Goal: Task Accomplishment & Management: Manage account settings

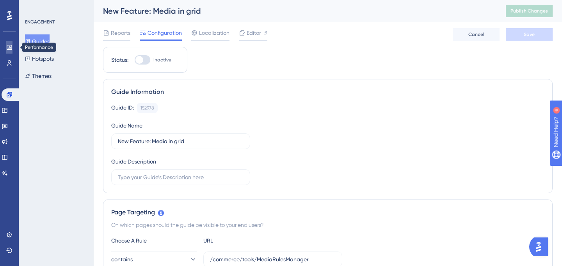
click at [11, 47] on icon at bounding box center [9, 47] width 6 height 6
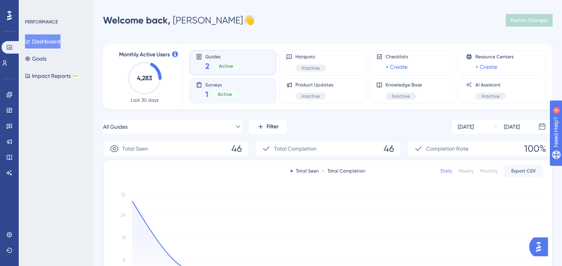
click at [245, 87] on div "Surveys 1 Active" at bounding box center [233, 91] width 74 height 18
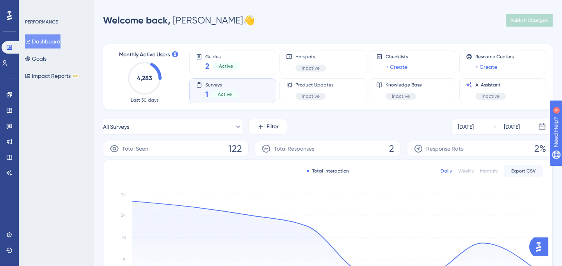
scroll to position [176, 0]
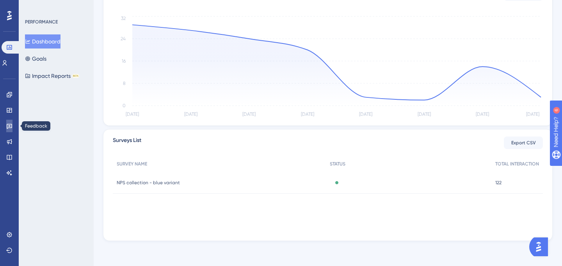
click at [6, 129] on icon at bounding box center [9, 126] width 6 height 6
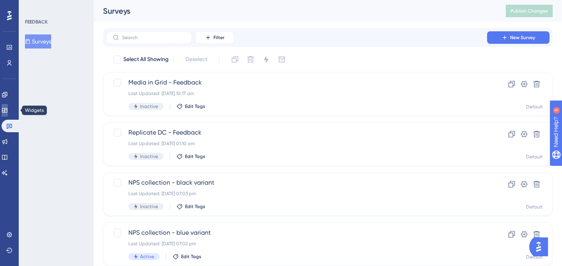
click at [7, 112] on icon at bounding box center [4, 110] width 5 height 5
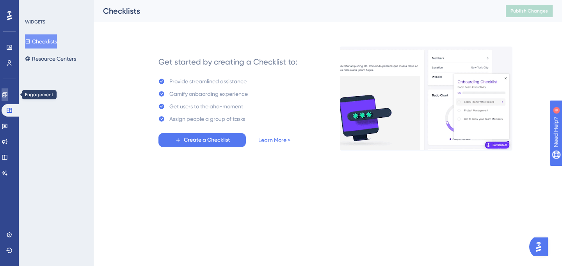
click at [8, 95] on link at bounding box center [5, 94] width 6 height 12
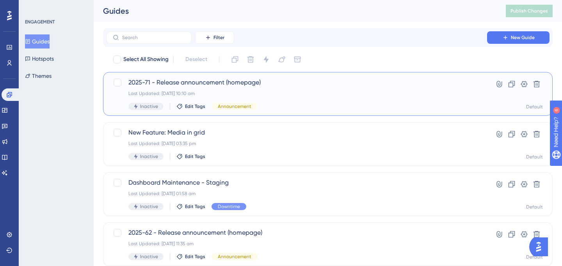
click at [262, 93] on div "Last Updated: [DATE] 10:10 am" at bounding box center [297, 93] width 337 height 6
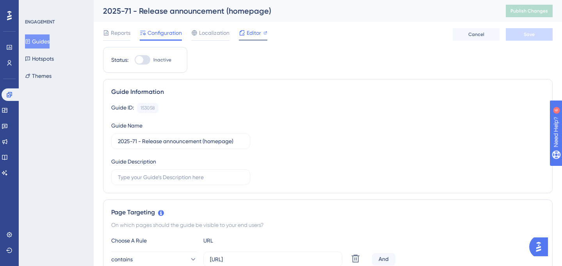
click at [243, 34] on icon at bounding box center [242, 33] width 6 height 6
click at [10, 94] on icon at bounding box center [9, 94] width 5 height 5
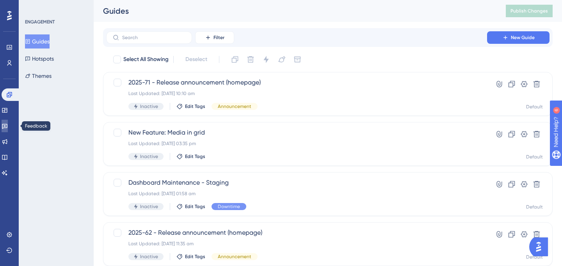
click at [8, 124] on icon at bounding box center [5, 126] width 6 height 6
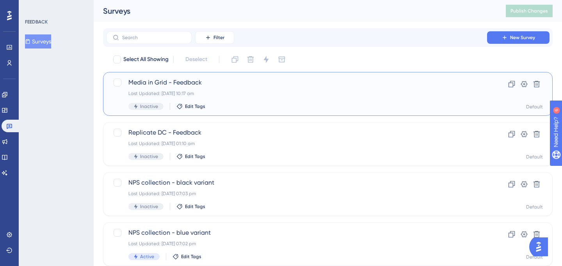
click at [232, 87] on span "Media in Grid - Feedback" at bounding box center [297, 82] width 337 height 9
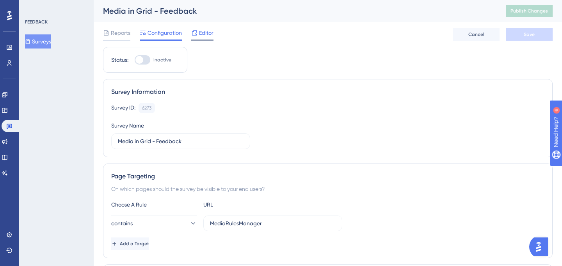
click at [205, 36] on span "Editor" at bounding box center [206, 32] width 14 height 9
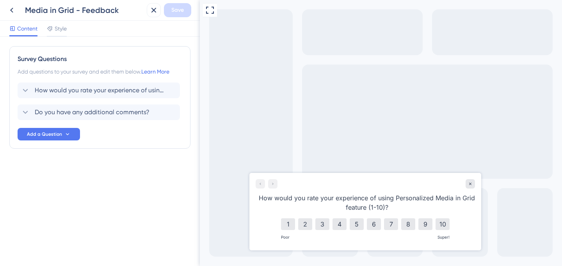
click at [274, 184] on div at bounding box center [267, 183] width 22 height 9
click at [63, 110] on span "Do you have any additional comments?" at bounding box center [92, 111] width 115 height 9
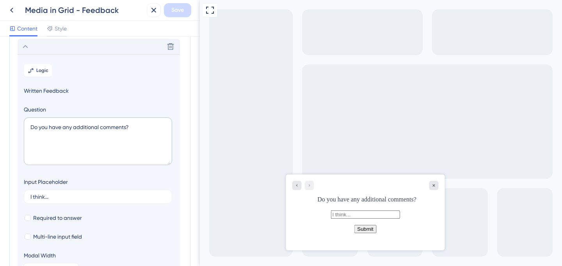
scroll to position [68, 0]
